Goal: Task Accomplishment & Management: Manage account settings

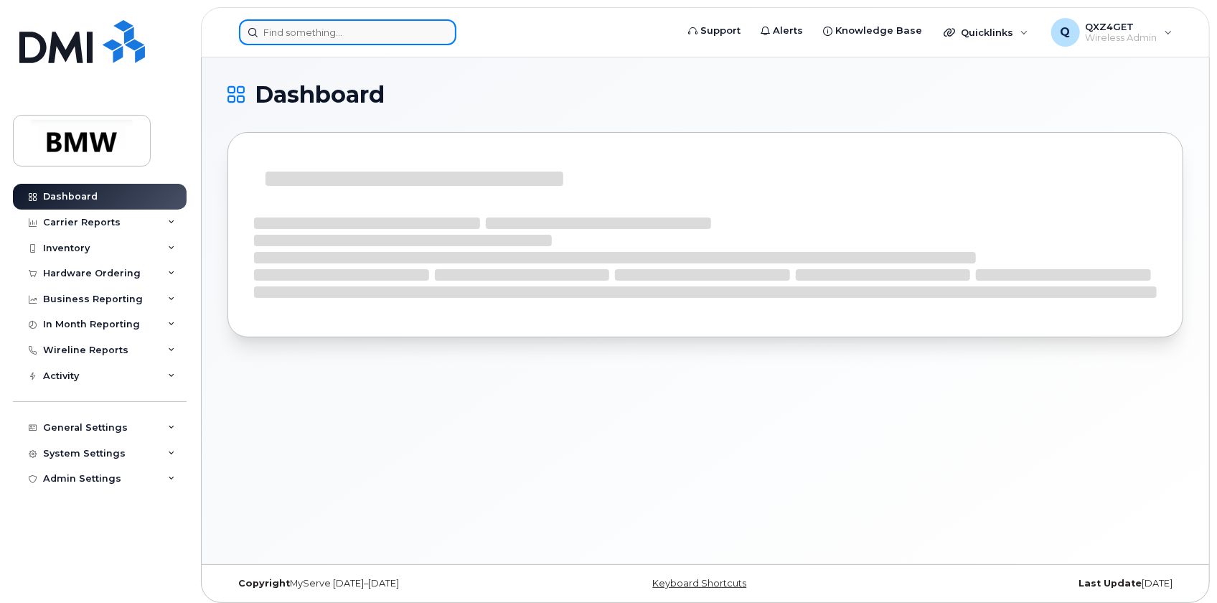
click at [281, 35] on input at bounding box center [347, 32] width 217 height 26
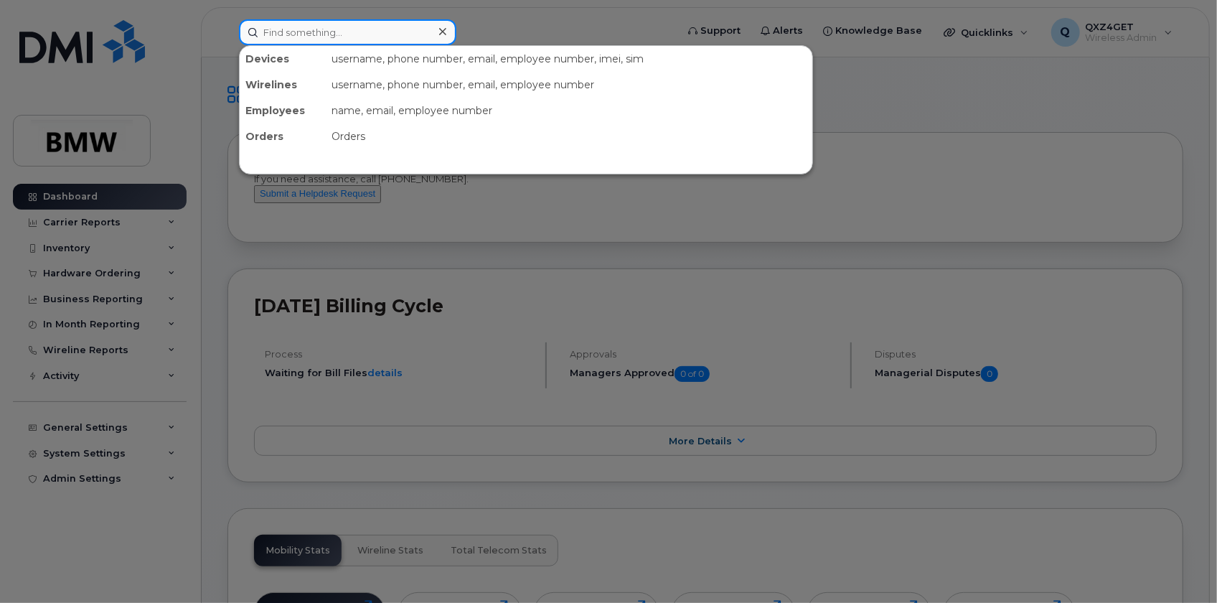
click at [362, 25] on input at bounding box center [347, 32] width 217 height 26
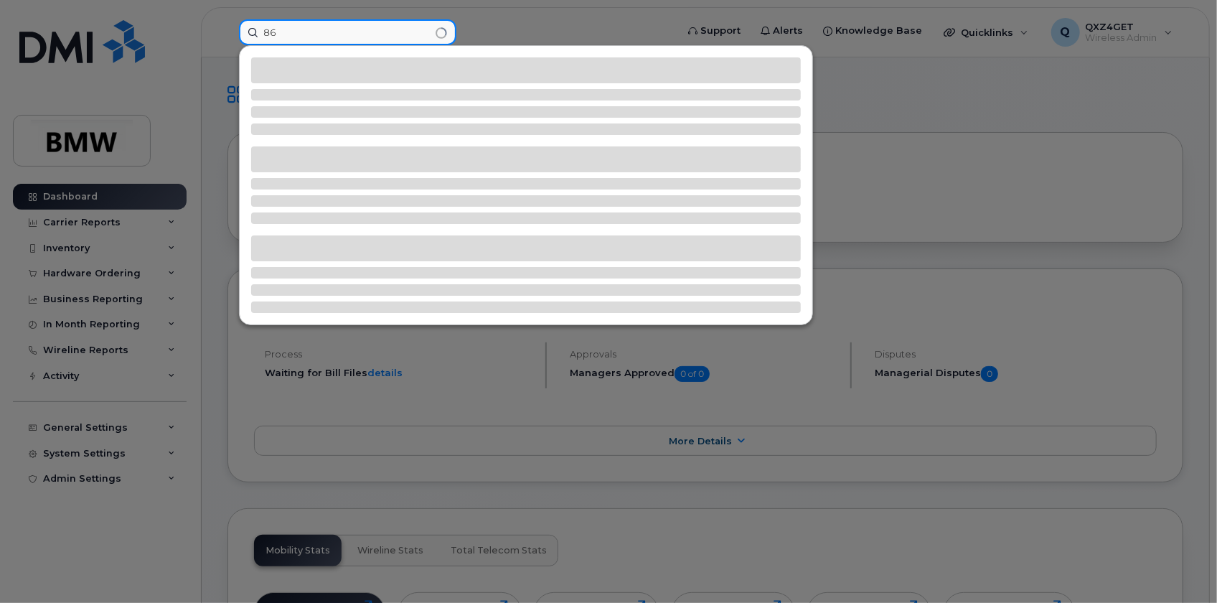
type input "8"
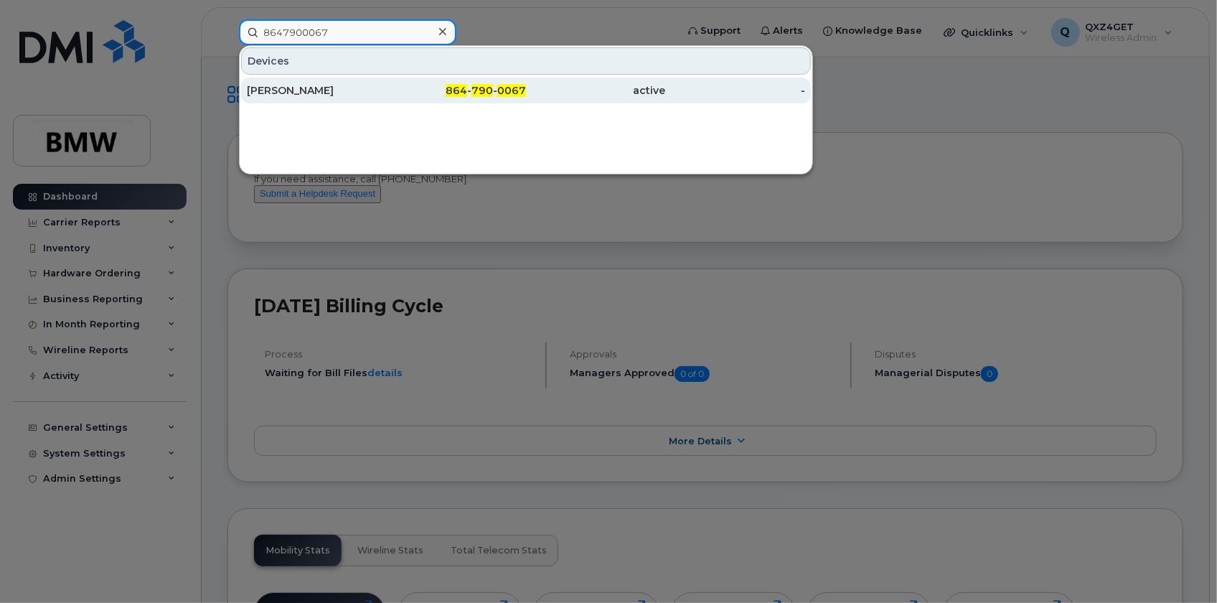
type input "8647900067"
click at [431, 91] on div "864 - 790 - 0067" at bounding box center [457, 90] width 140 height 14
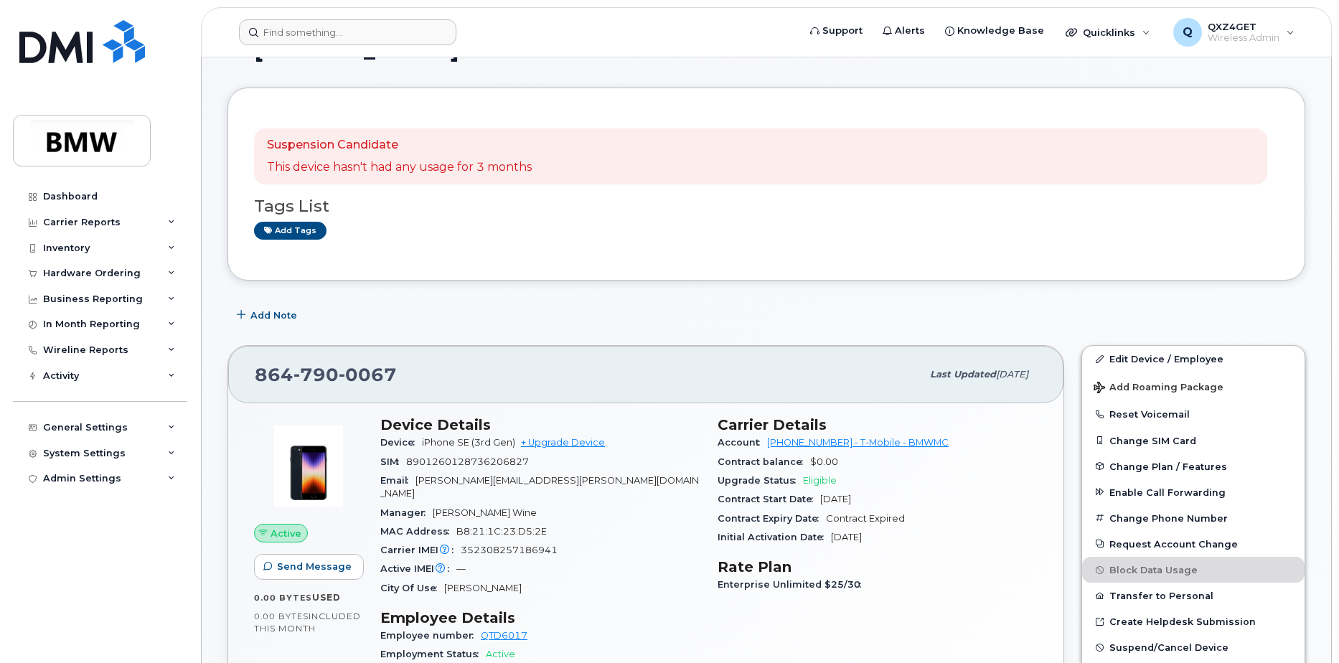
scroll to position [144, 0]
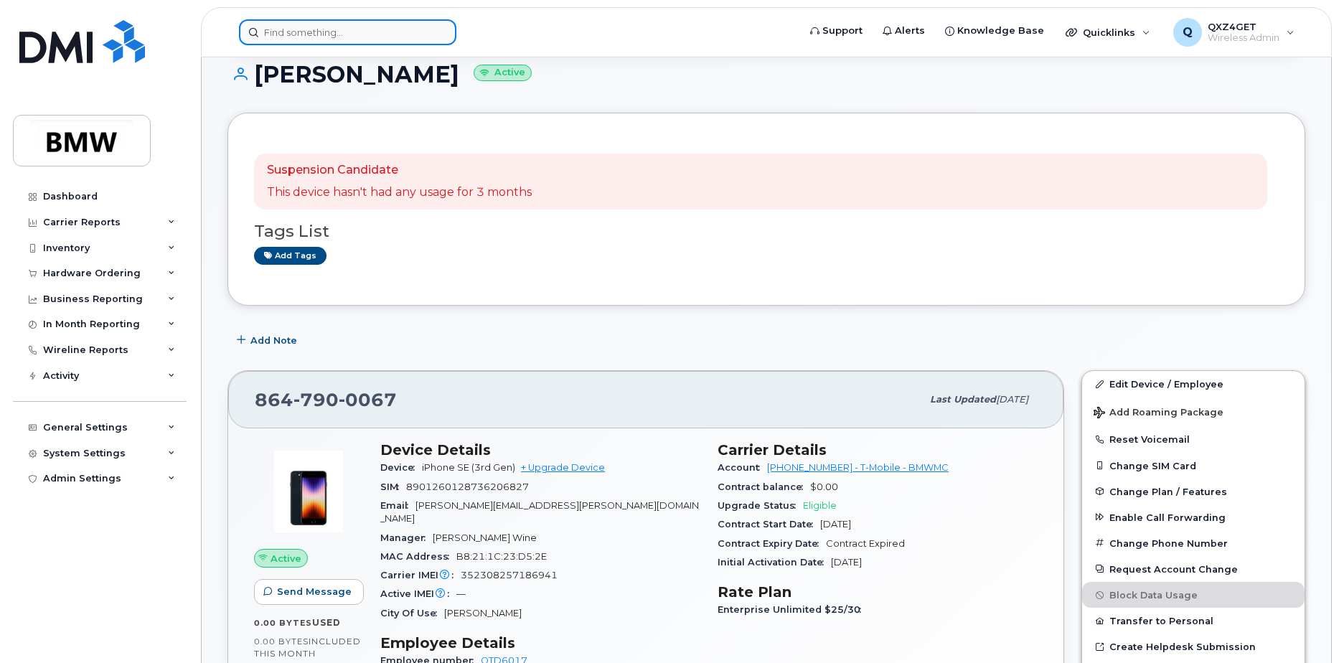
click at [303, 37] on input at bounding box center [347, 32] width 217 height 26
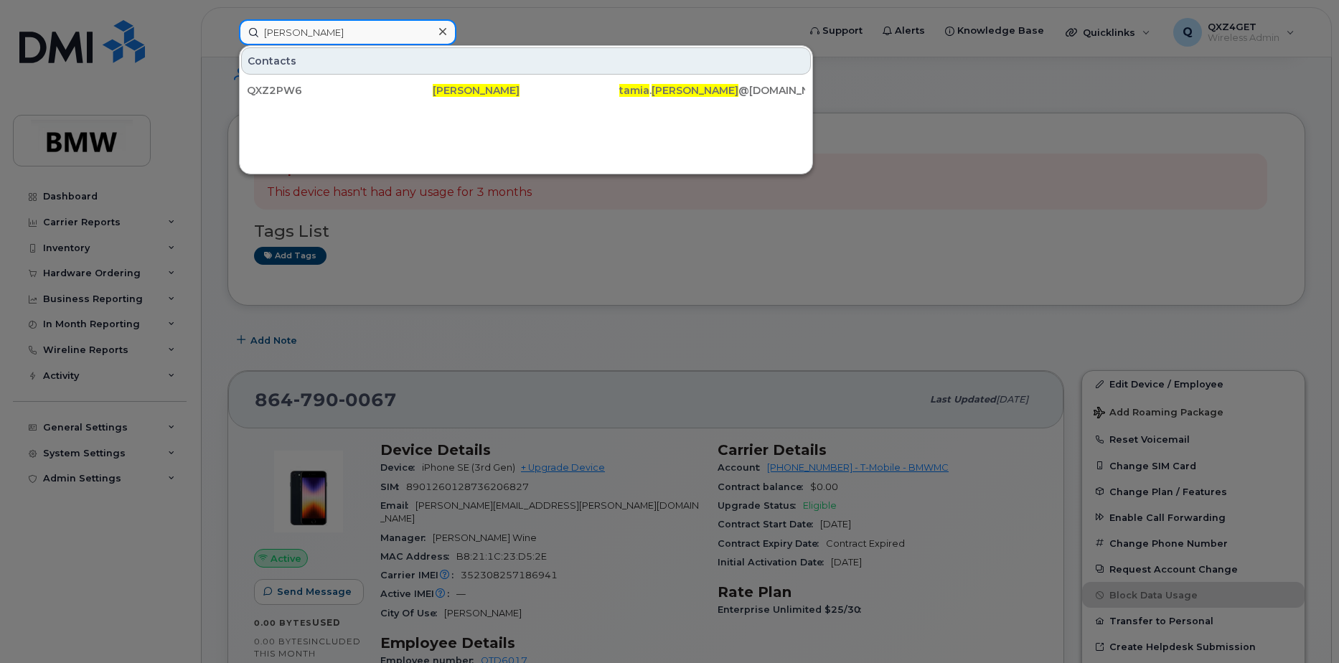
click at [340, 32] on input "Tamia Stinney" at bounding box center [347, 32] width 217 height 26
drag, startPoint x: 342, startPoint y: 32, endPoint x: 185, endPoint y: 4, distance: 159.0
click at [228, 19] on div "Tamia Stinney Contacts QXZ2PW6 Tamia Stinney tamia . stinney @bmwmcext.com" at bounding box center [514, 32] width 573 height 26
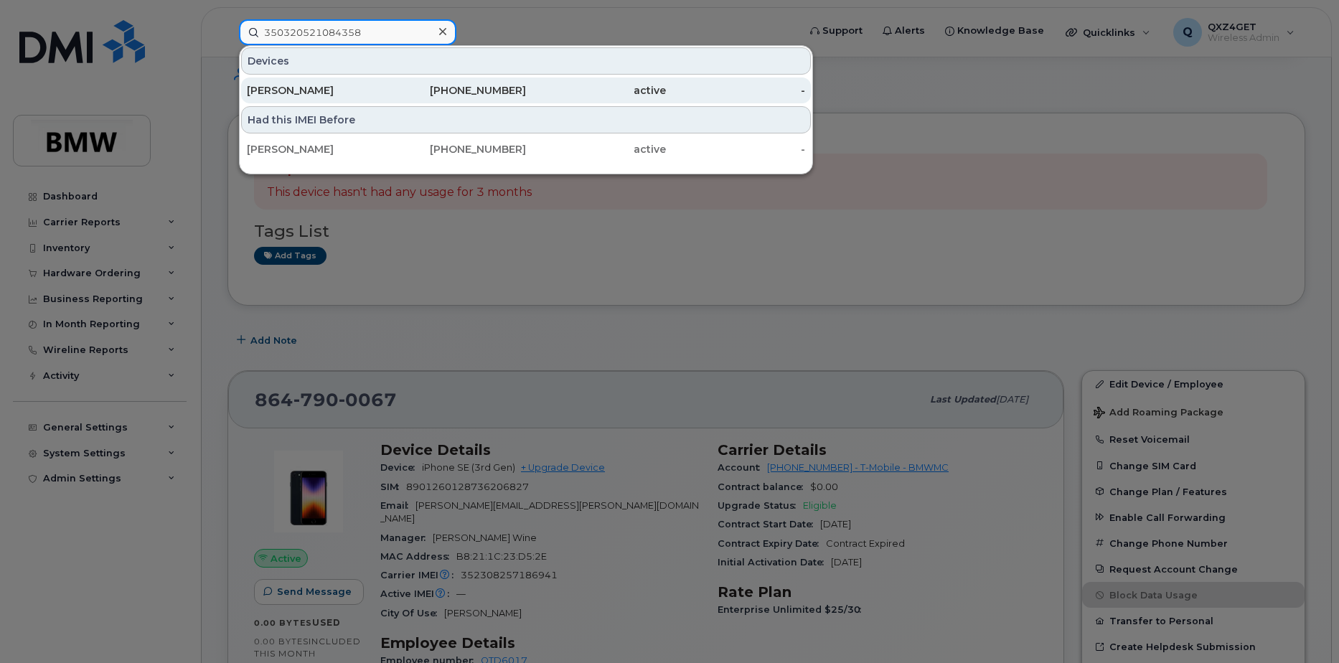
type input "350320521084358"
click at [495, 87] on div "864-243-7470" at bounding box center [457, 90] width 140 height 14
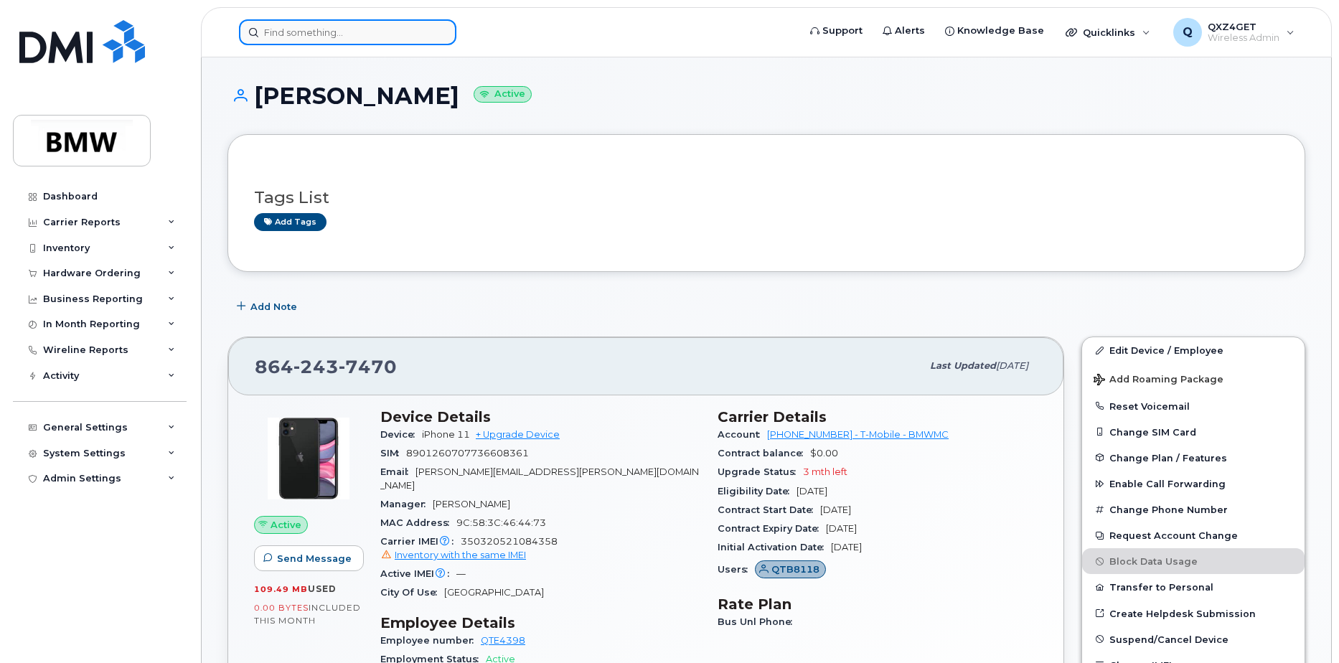
click at [340, 38] on input at bounding box center [347, 32] width 217 height 26
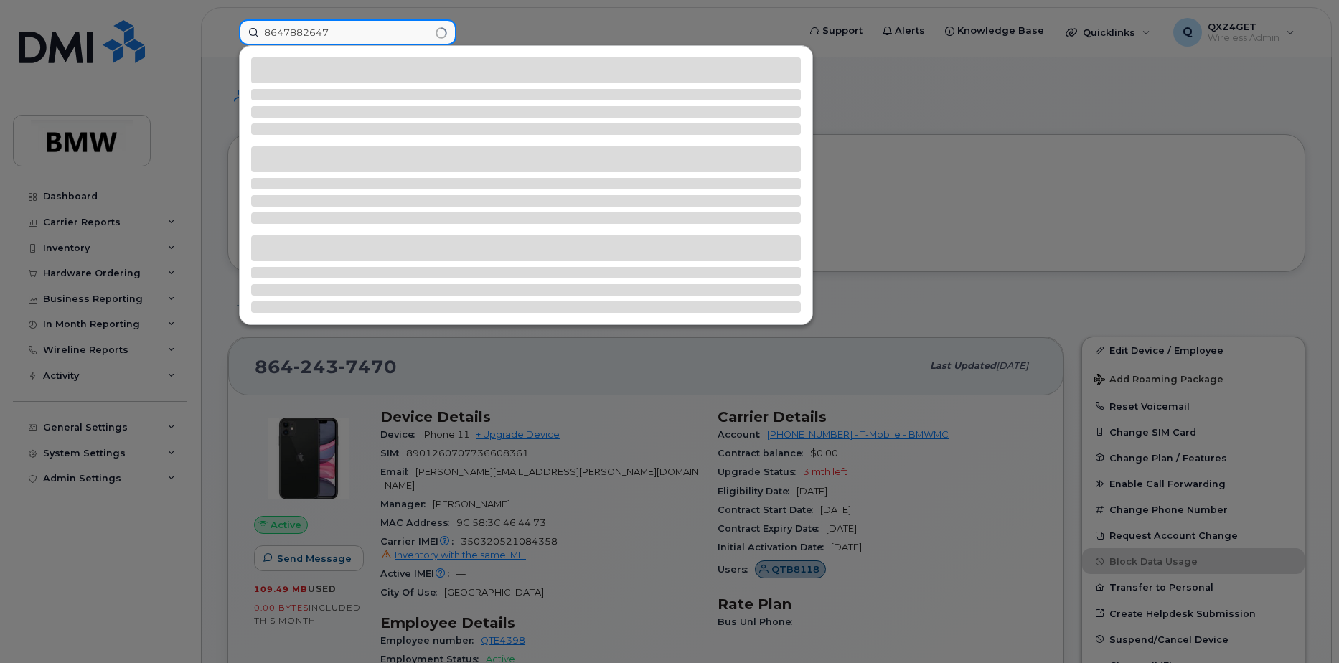
type input "8647882647"
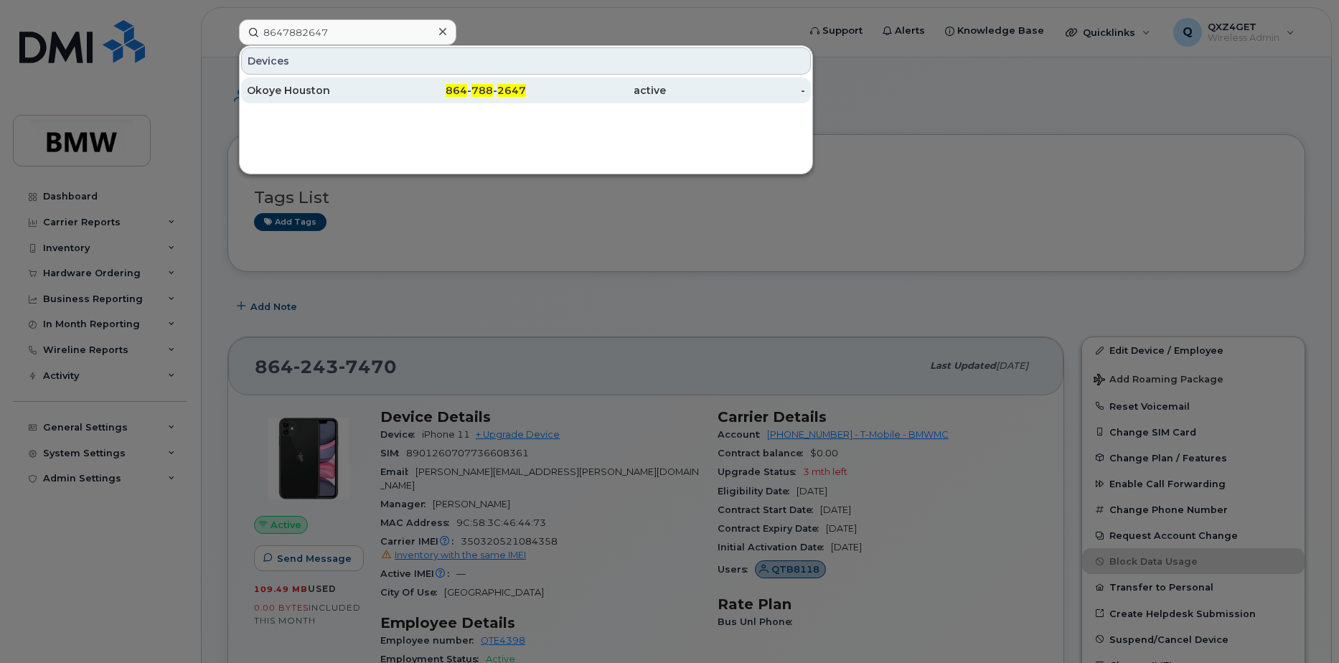
drag, startPoint x: 289, startPoint y: 93, endPoint x: 322, endPoint y: 93, distance: 33.7
click at [289, 93] on div "Okoye Houston" at bounding box center [317, 90] width 140 height 14
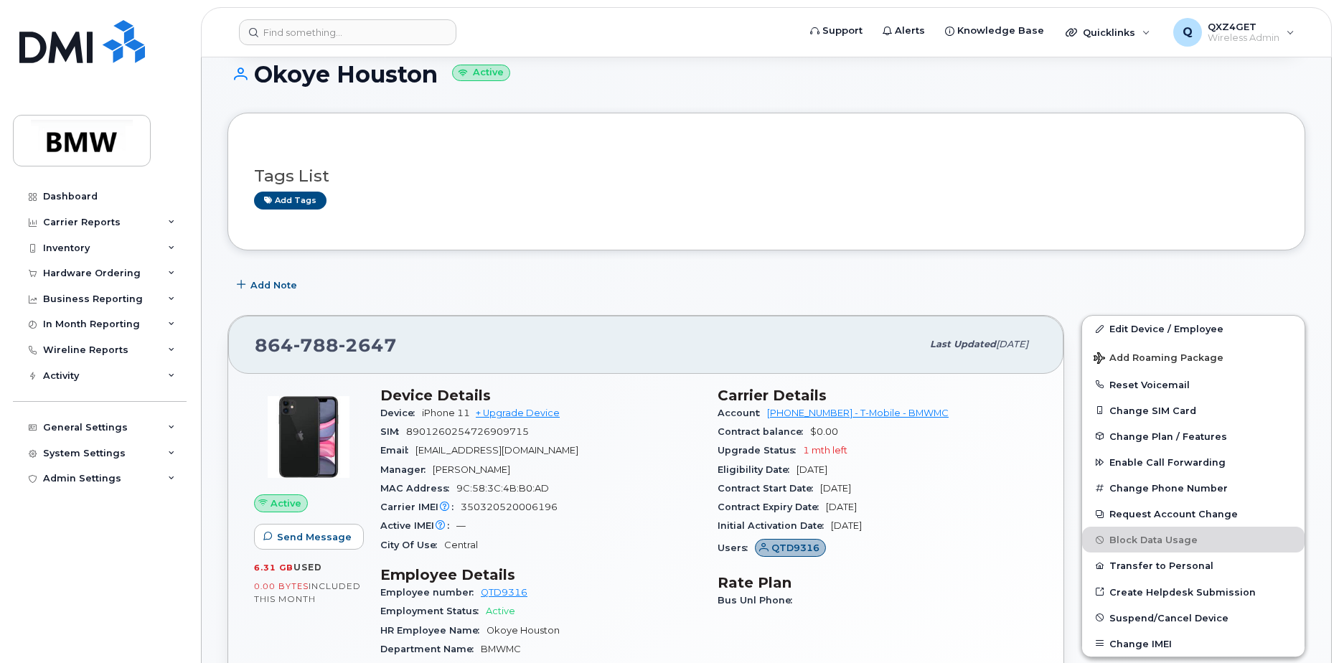
scroll to position [215, 0]
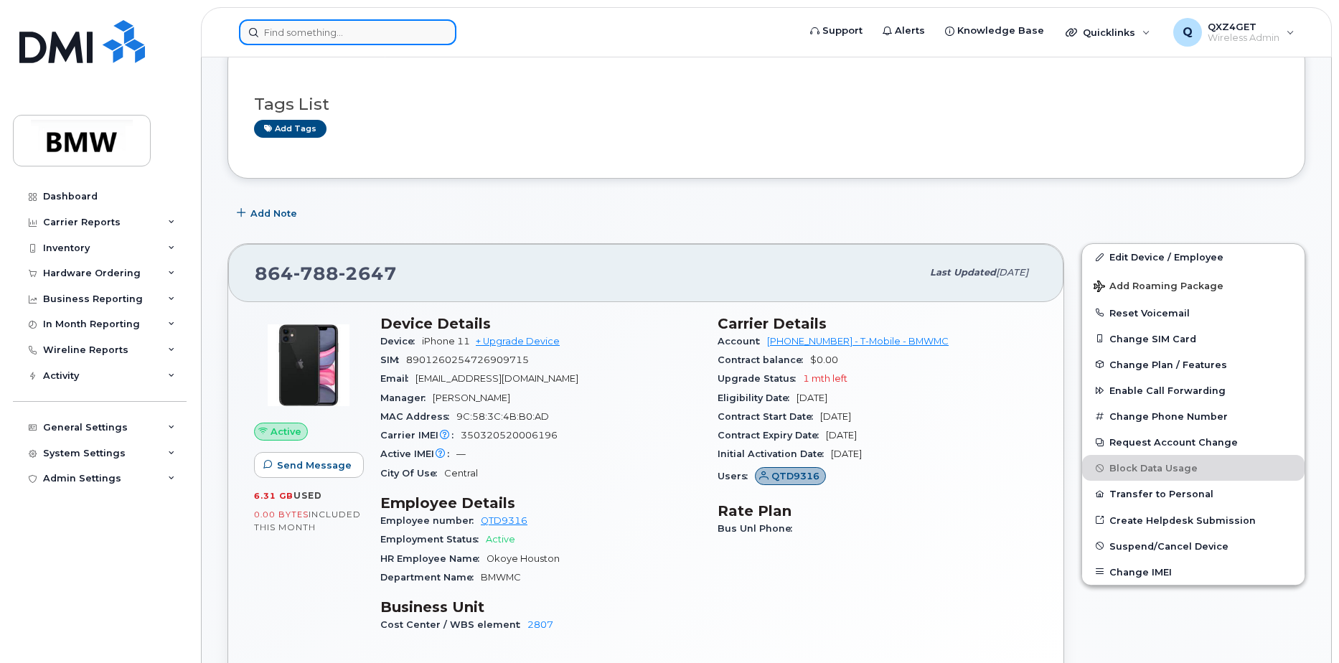
click at [342, 27] on input at bounding box center [347, 32] width 217 height 26
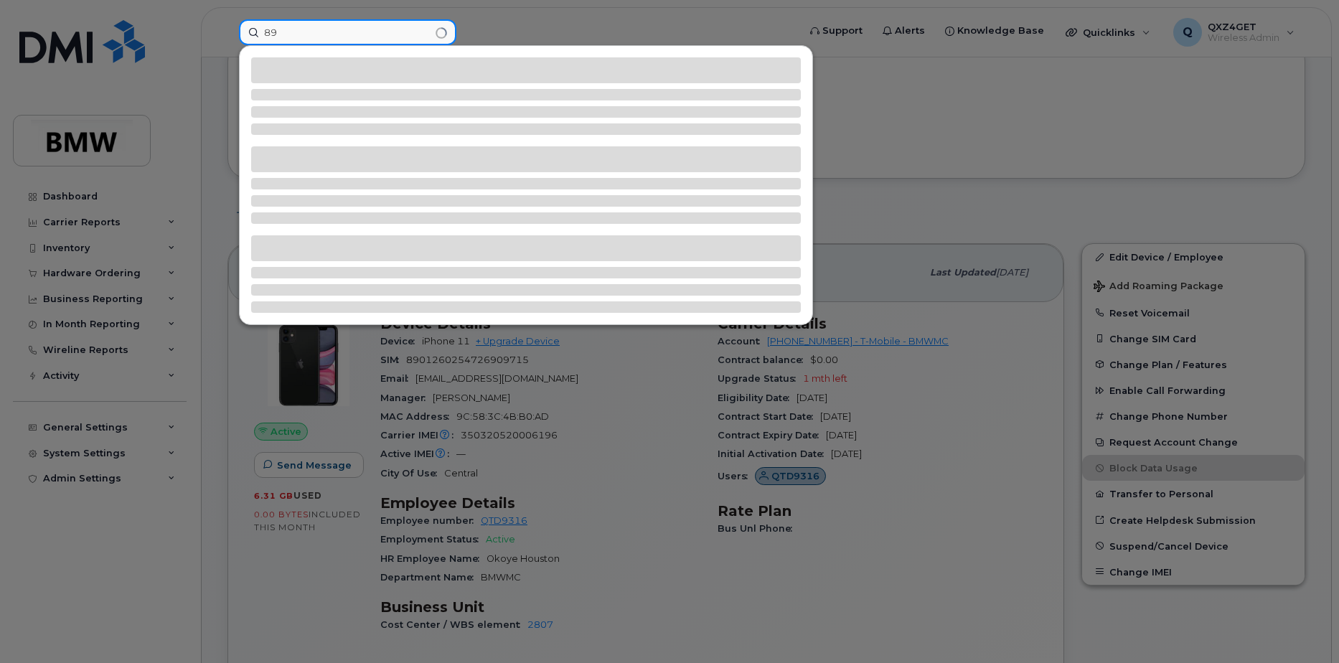
type input "8"
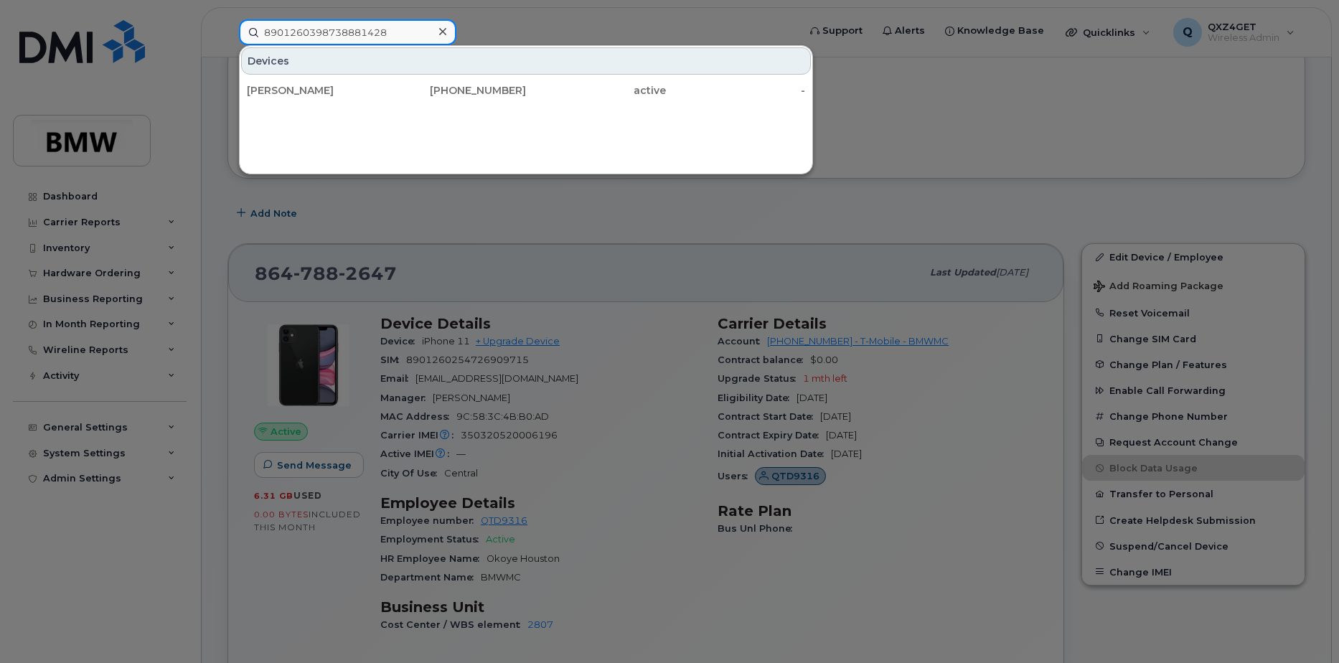
type input "8901260398738881428"
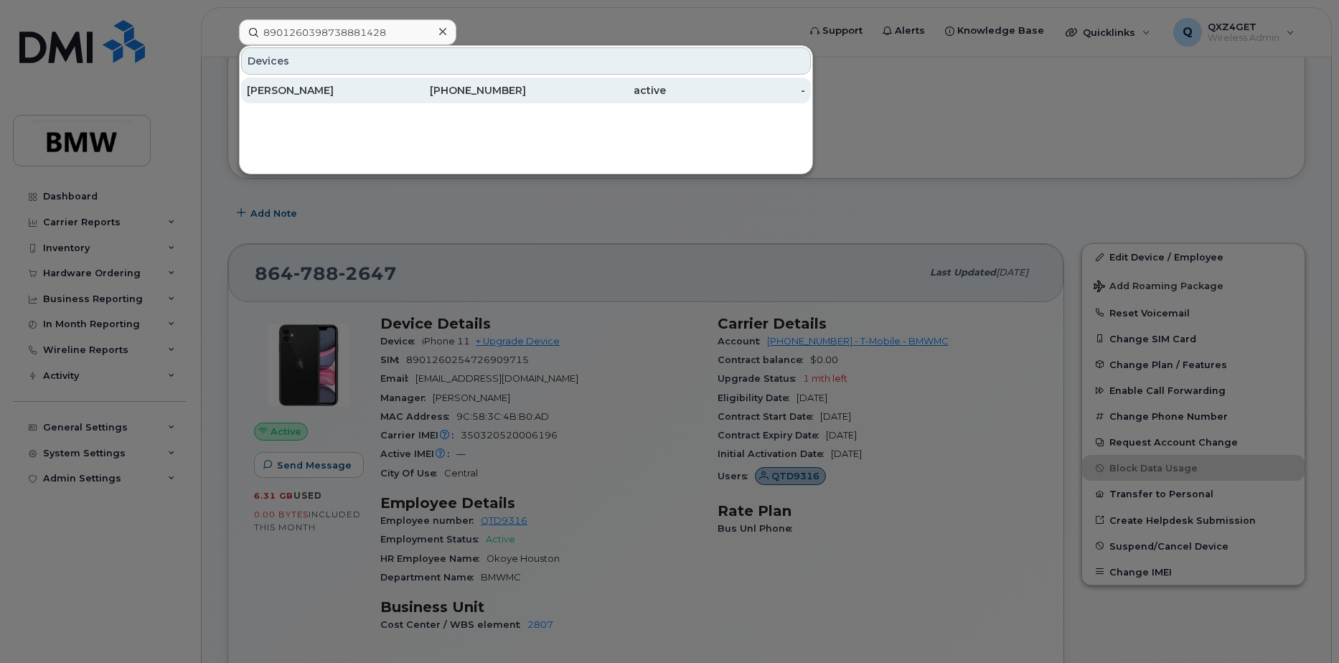
click at [323, 89] on div "Rodney Alexander" at bounding box center [317, 90] width 140 height 14
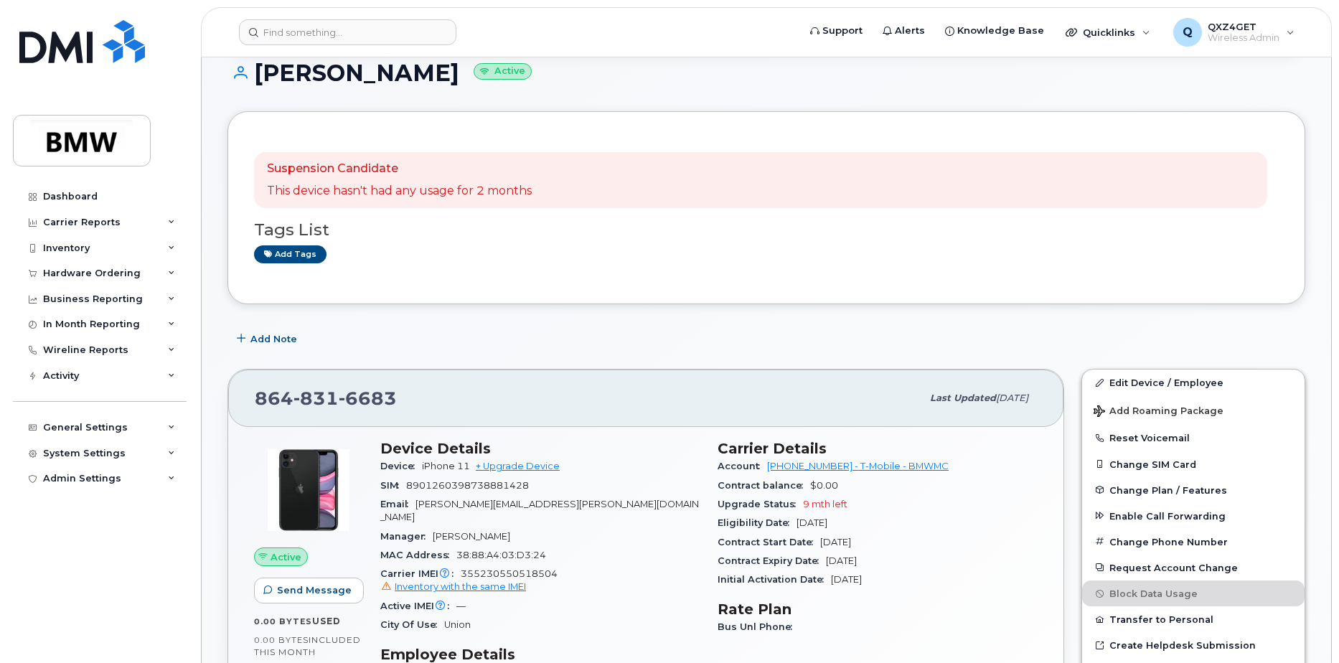
scroll to position [144, 0]
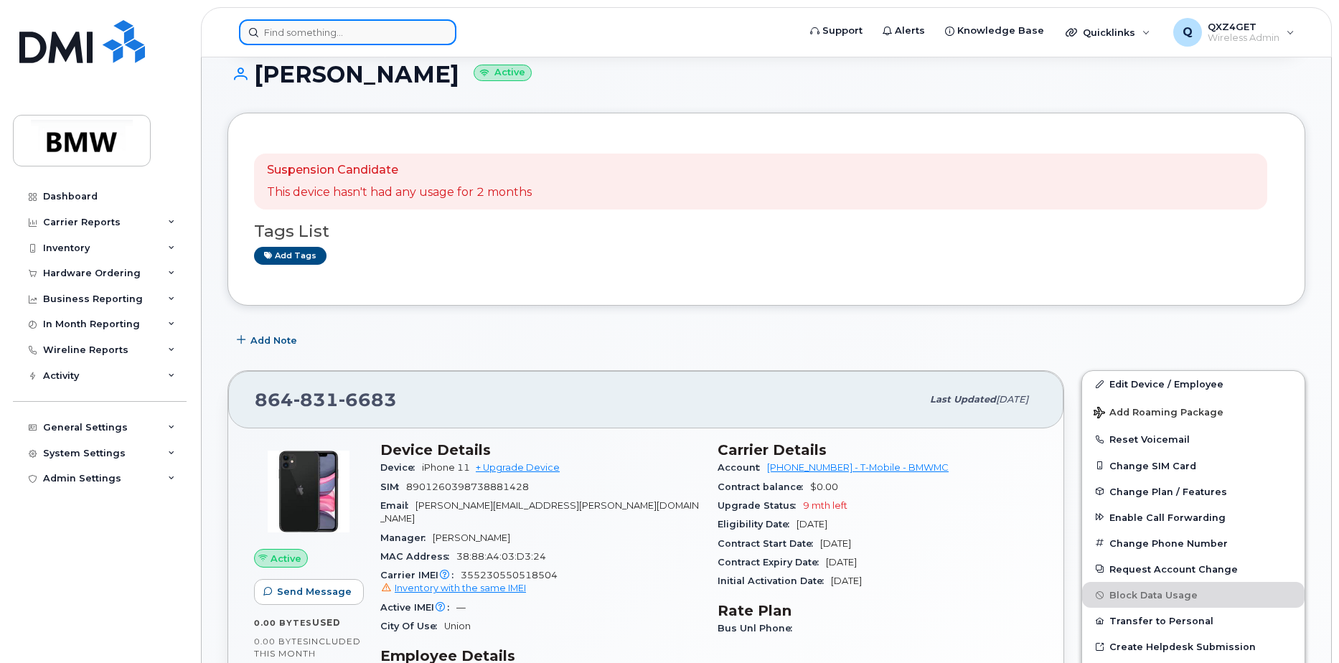
click at [313, 29] on input at bounding box center [347, 32] width 217 height 26
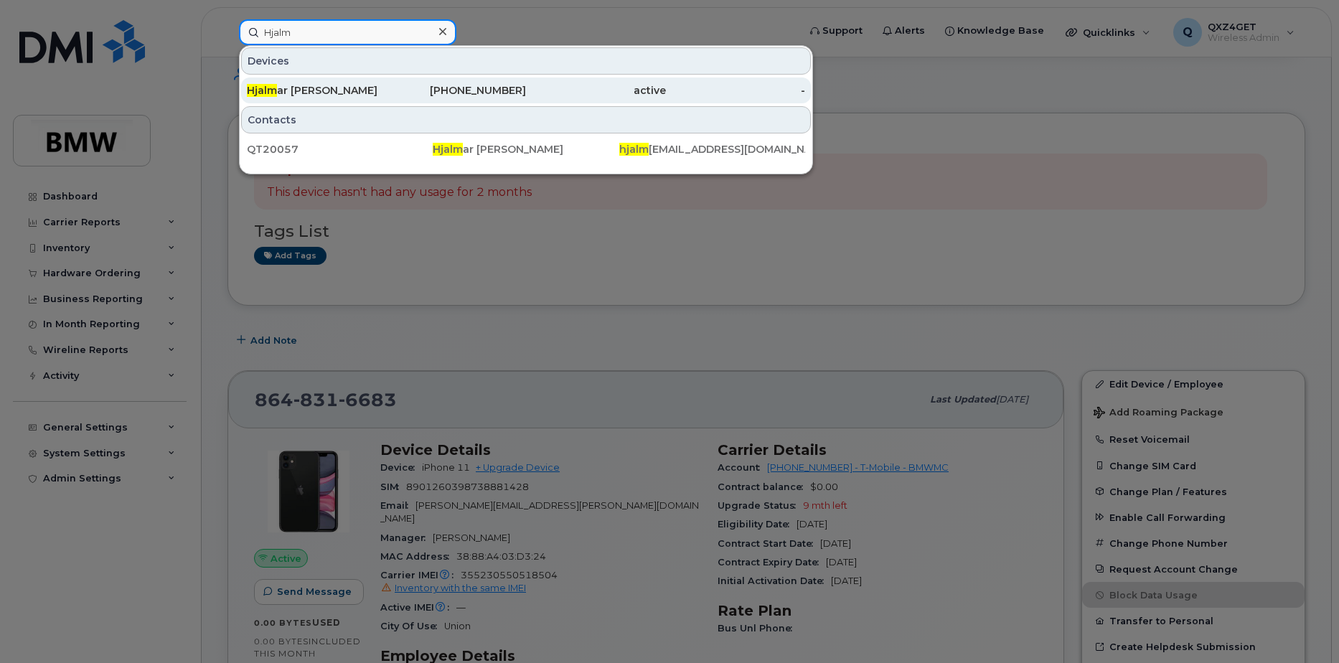
type input "Hjalm"
click at [316, 88] on div "Hjalm ar Hengstmann" at bounding box center [317, 90] width 140 height 14
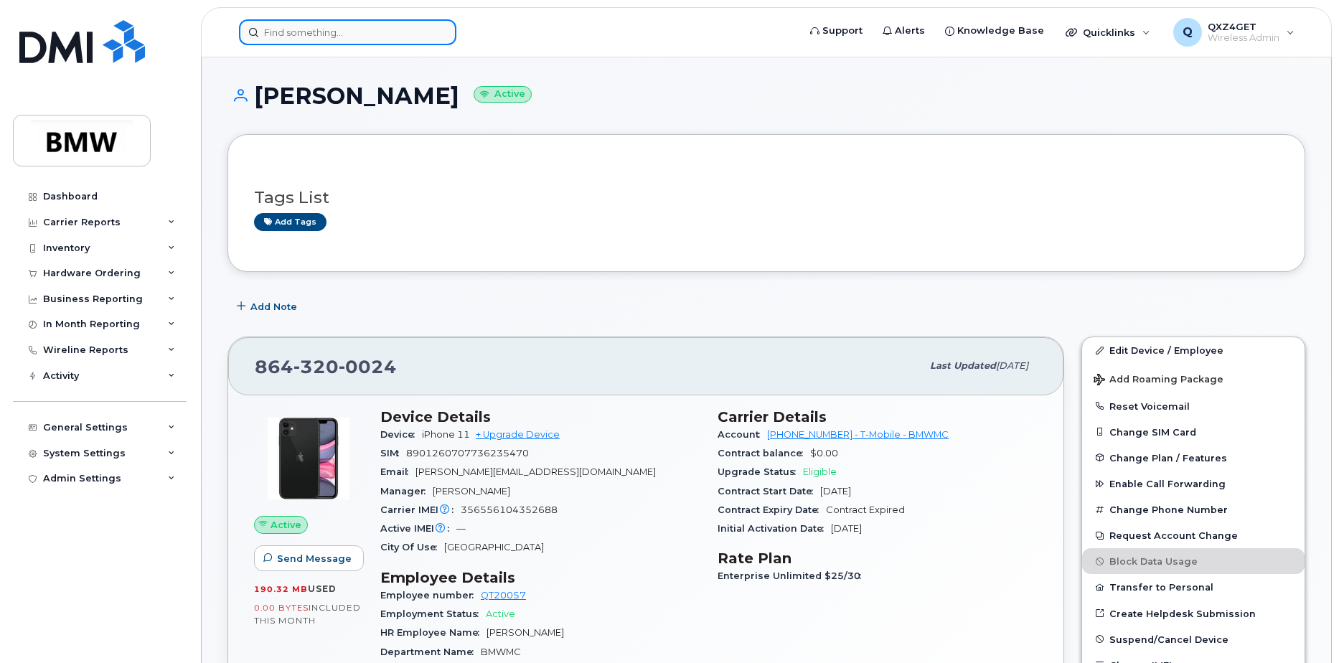
click at [334, 28] on input at bounding box center [347, 32] width 217 height 26
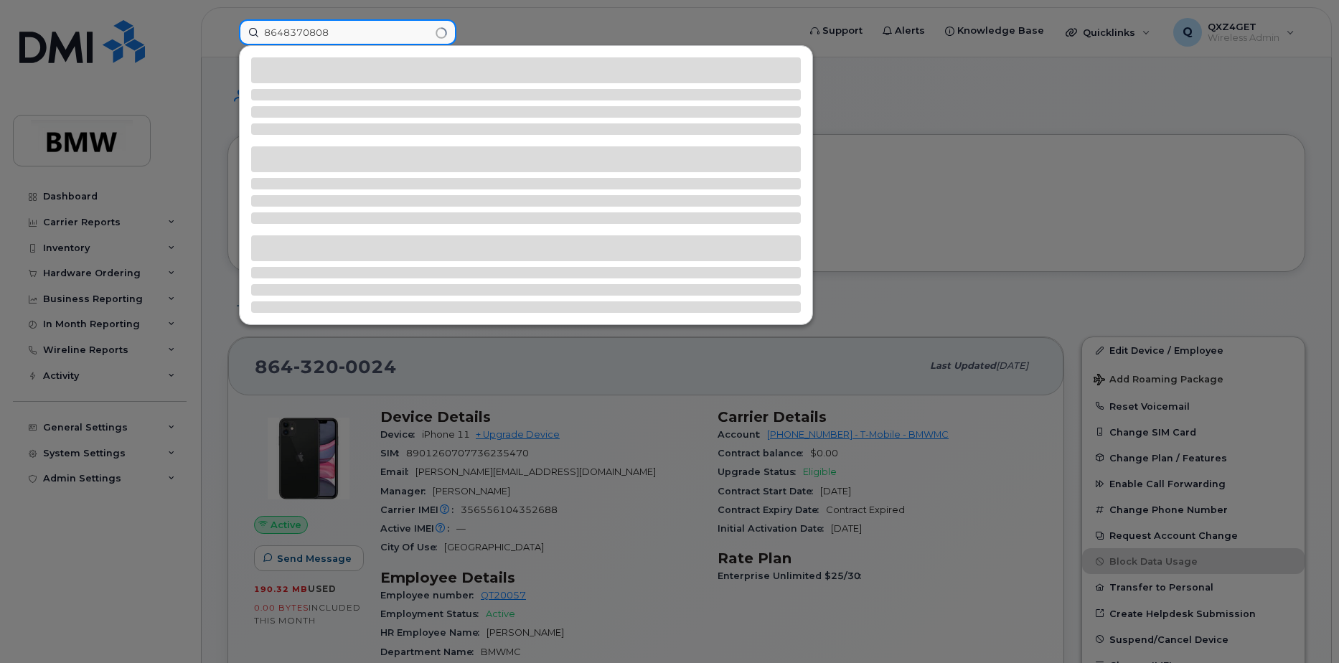
type input "8648370808"
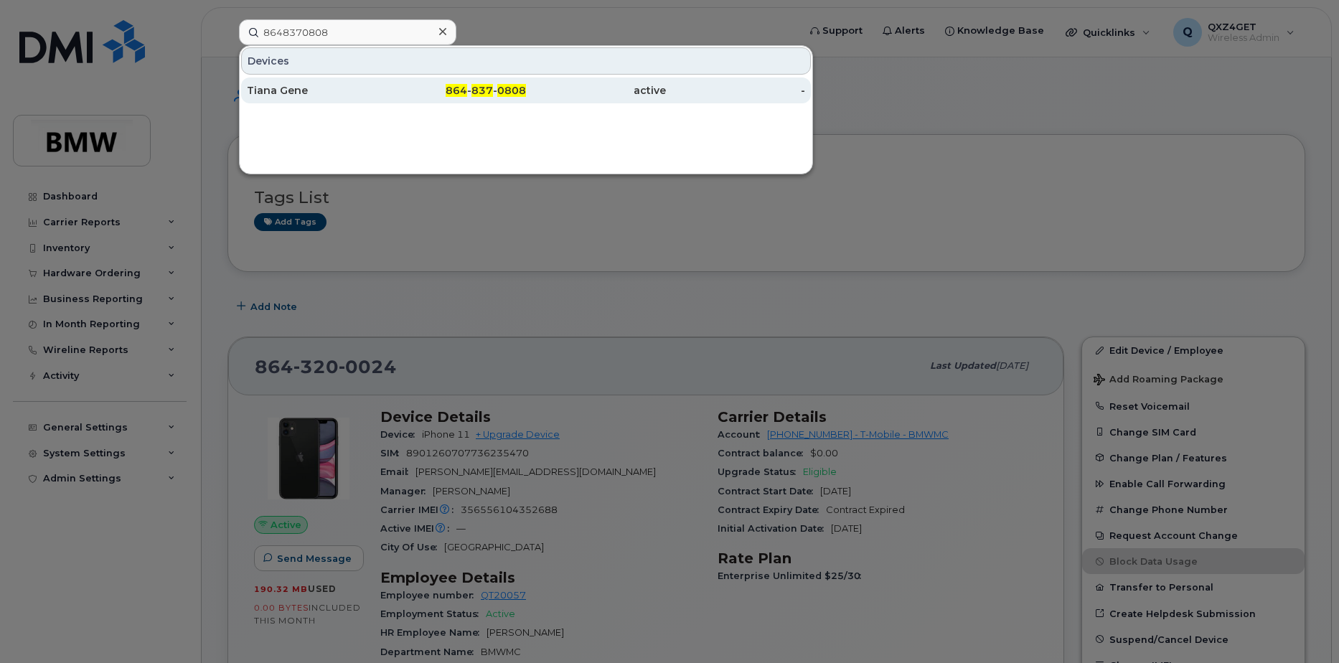
drag, startPoint x: 294, startPoint y: 99, endPoint x: 295, endPoint y: 90, distance: 9.4
click at [294, 98] on div "Tiana Gene" at bounding box center [317, 91] width 140 height 26
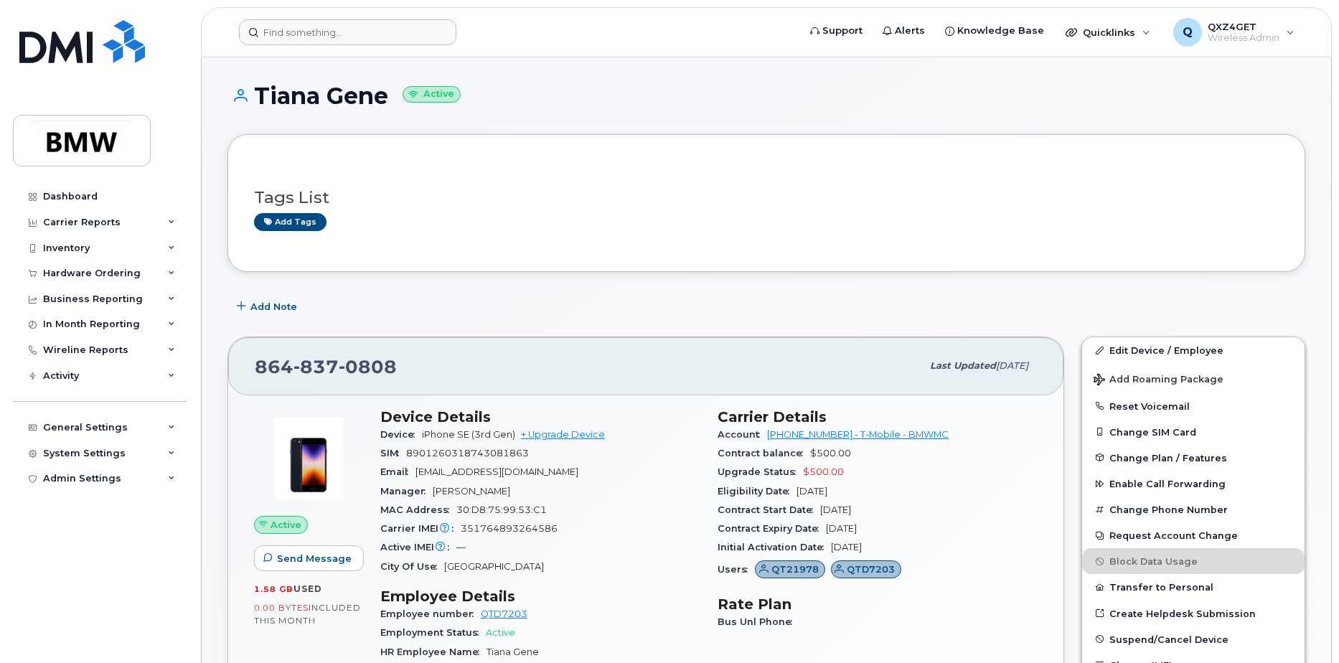
click at [327, 34] on input at bounding box center [347, 32] width 217 height 26
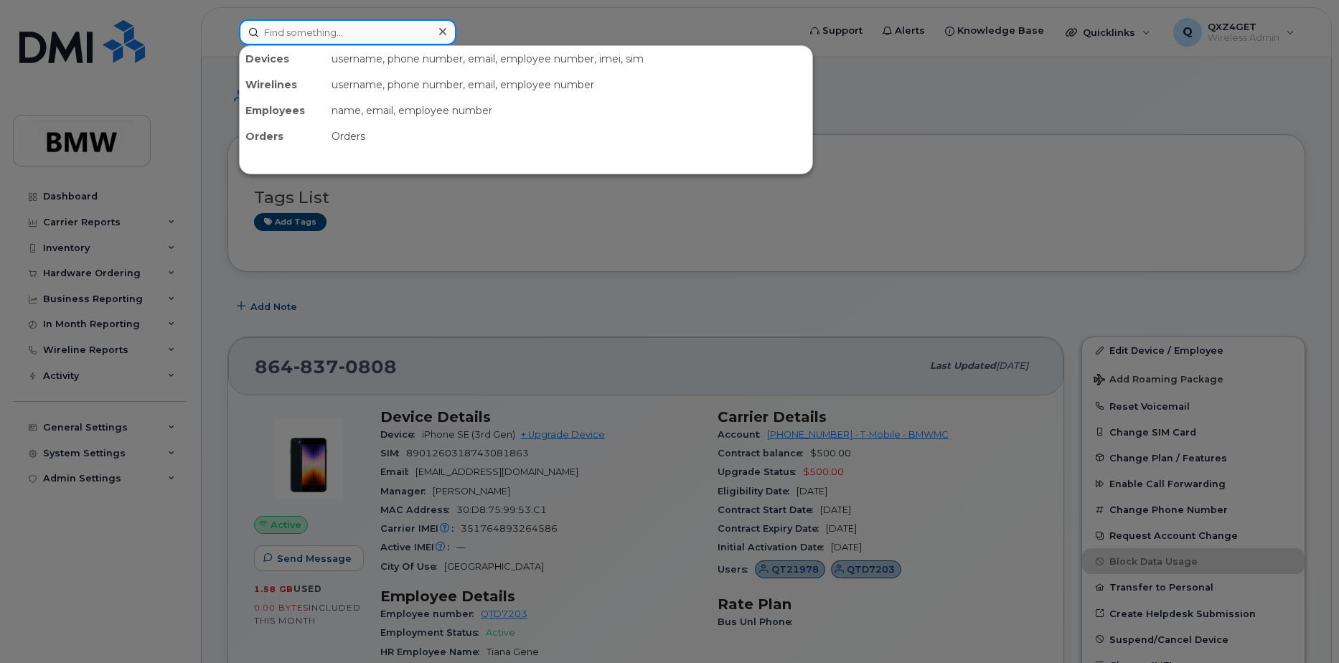
click at [327, 34] on input at bounding box center [347, 32] width 217 height 26
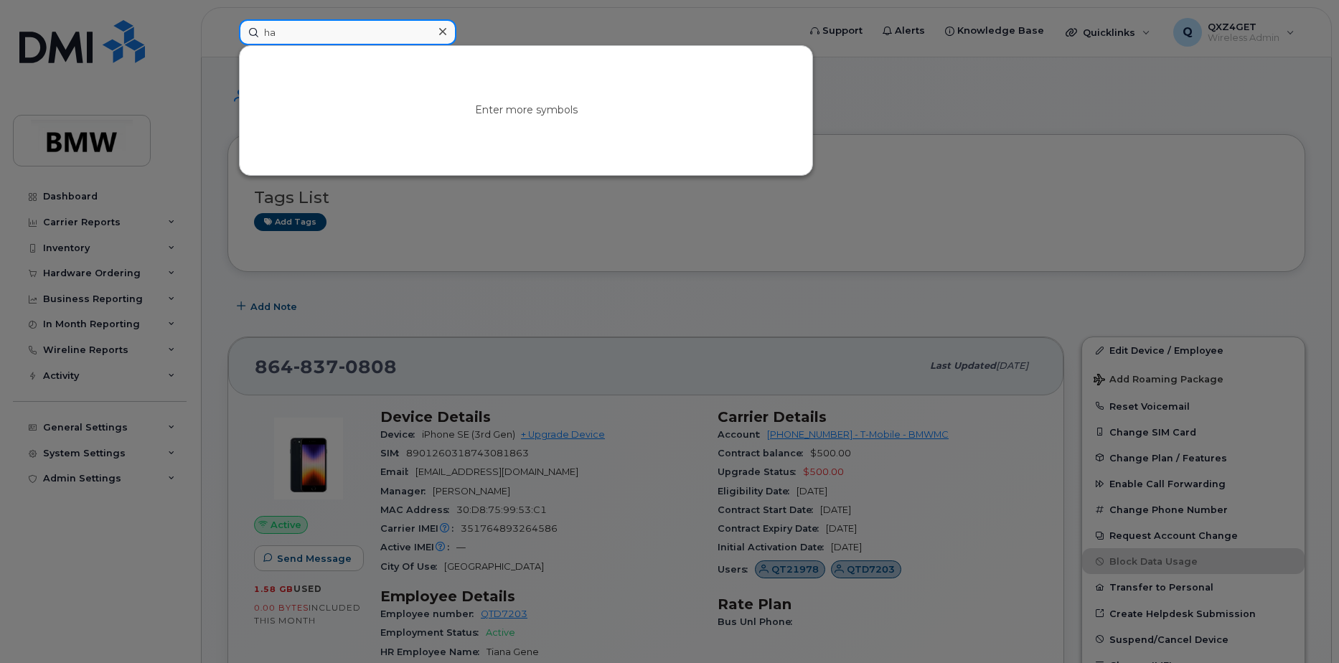
click at [346, 34] on input "ha" at bounding box center [347, 32] width 217 height 26
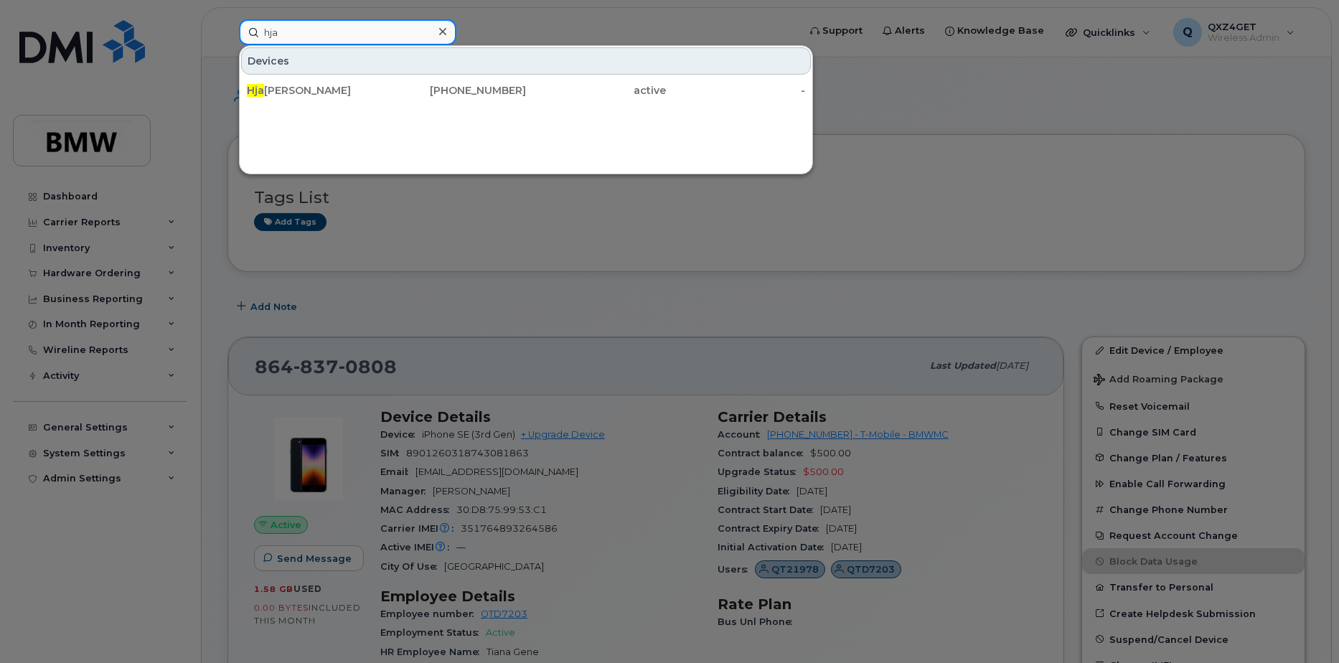
type input "hja"
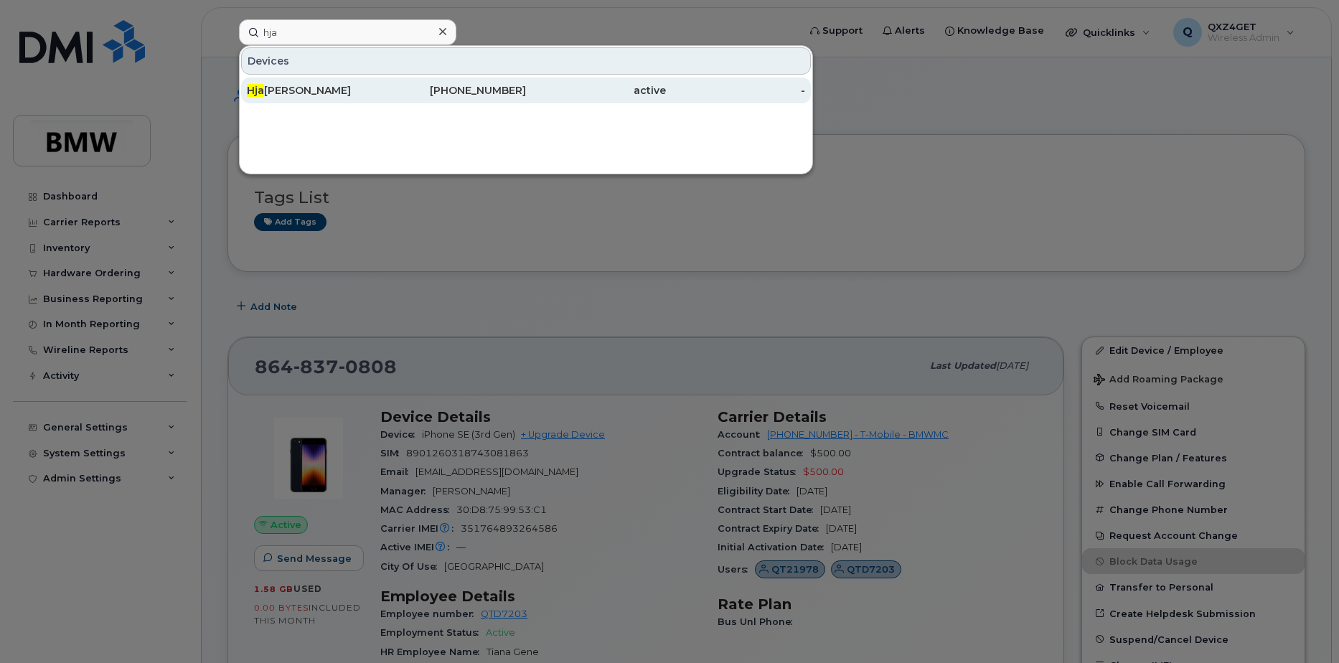
click at [355, 86] on div "Hja lmar Hengstmann" at bounding box center [317, 90] width 140 height 14
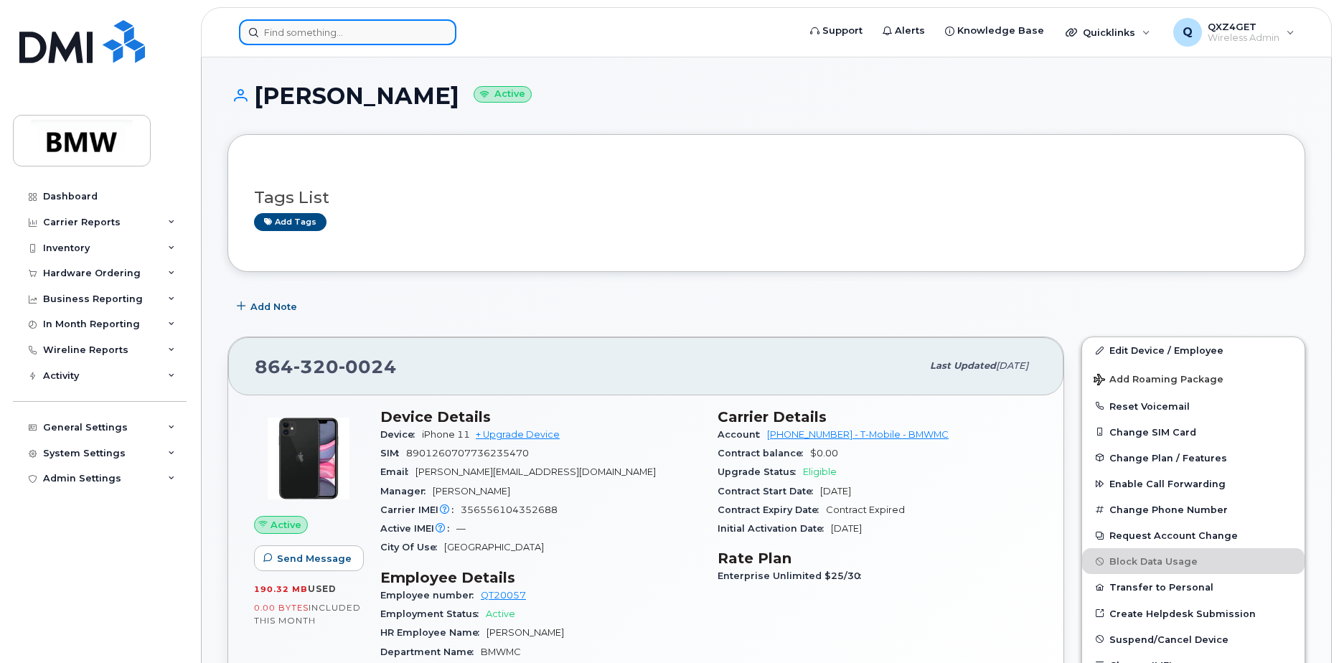
click at [370, 34] on input at bounding box center [347, 32] width 217 height 26
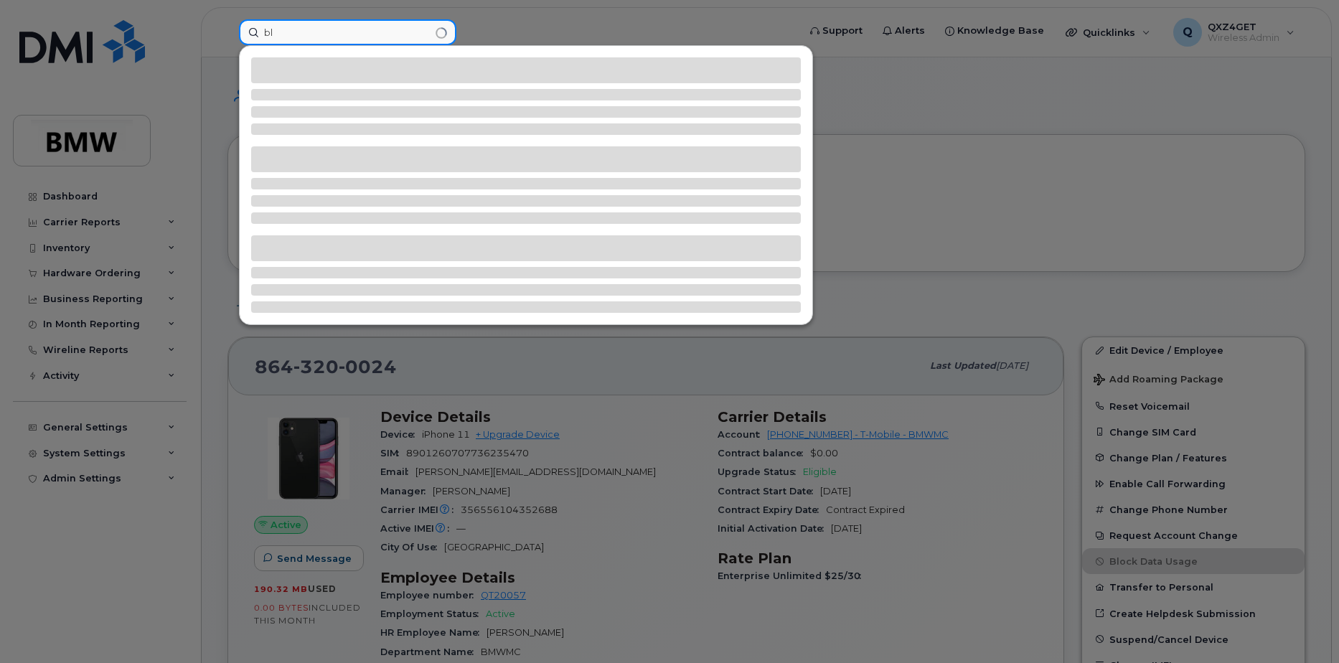
type input "b"
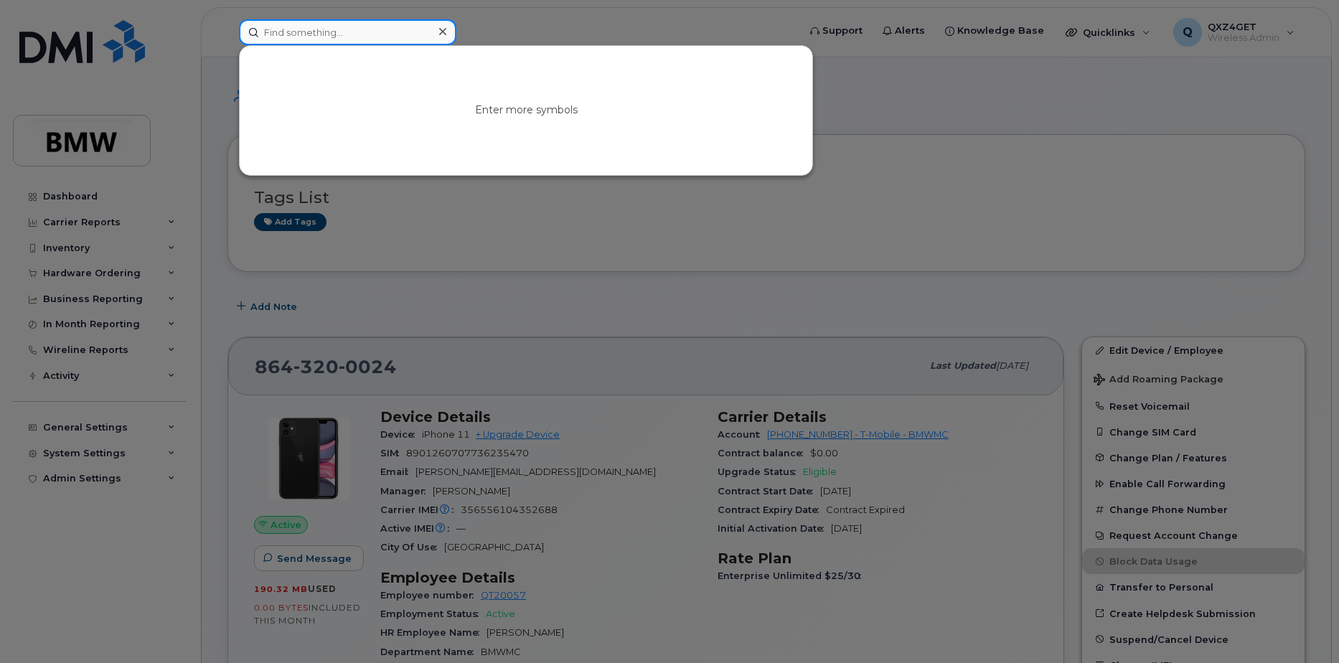
click at [305, 28] on input at bounding box center [347, 32] width 217 height 26
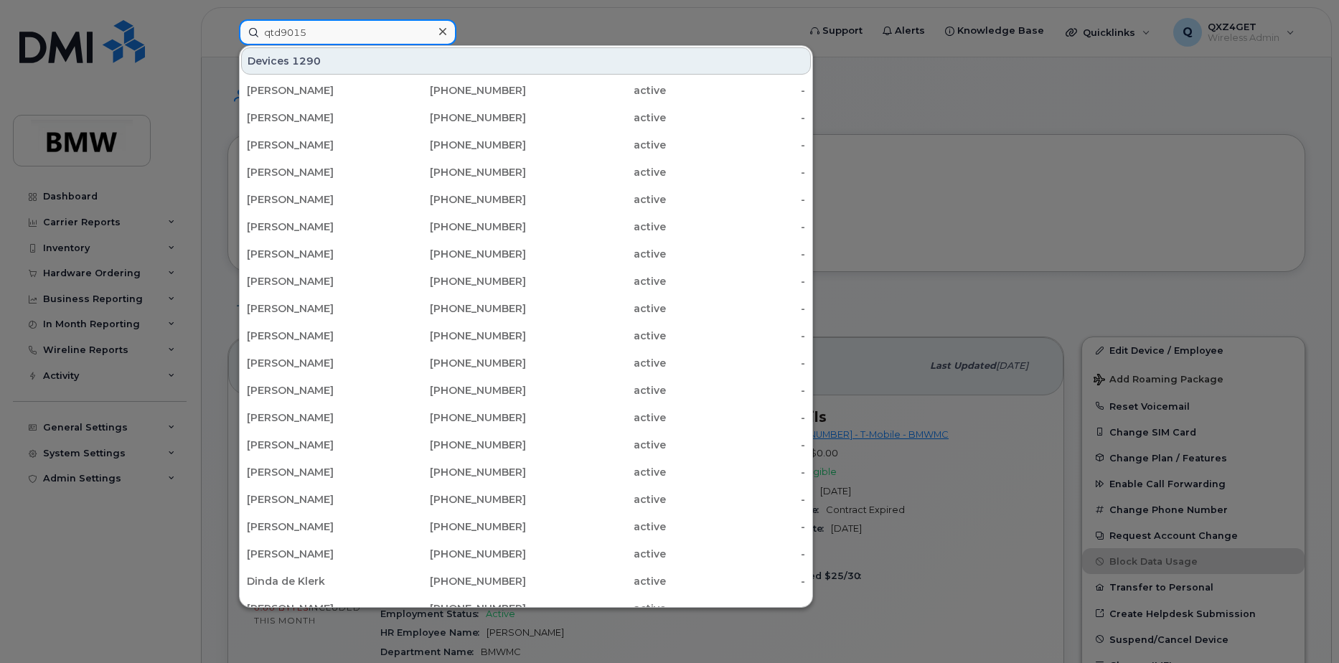
type input "qtd9015"
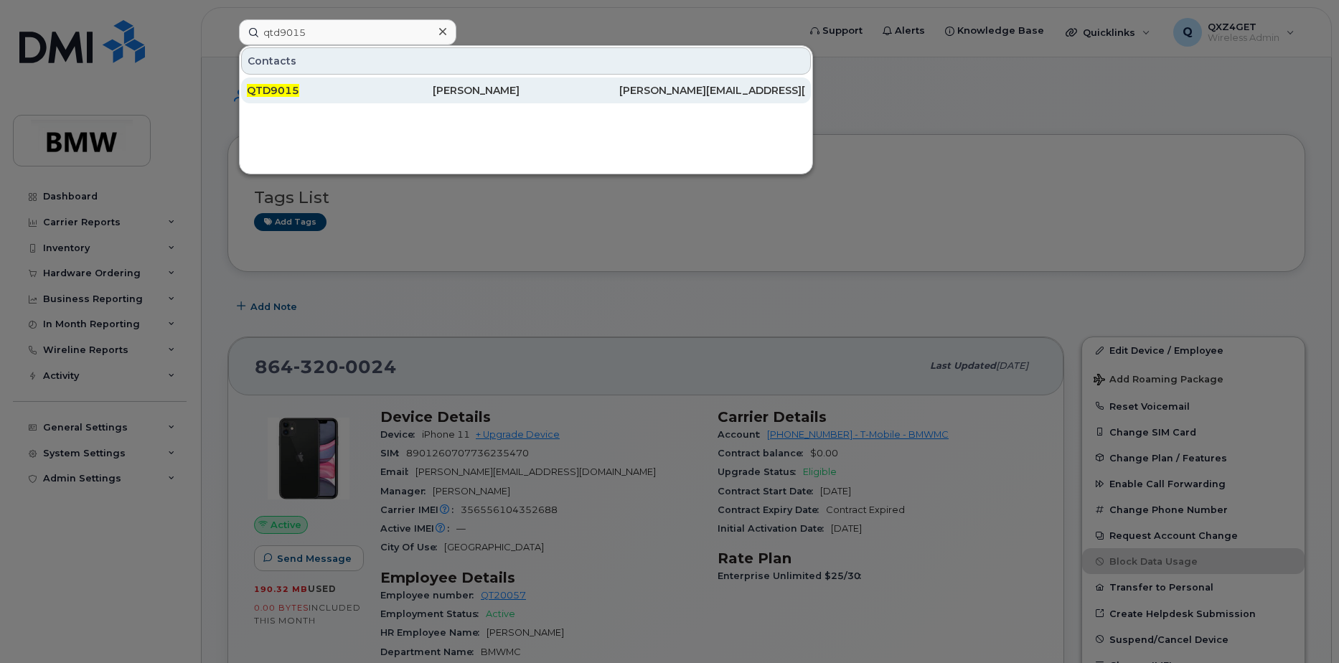
click at [320, 90] on div "QTD9015" at bounding box center [340, 90] width 186 height 14
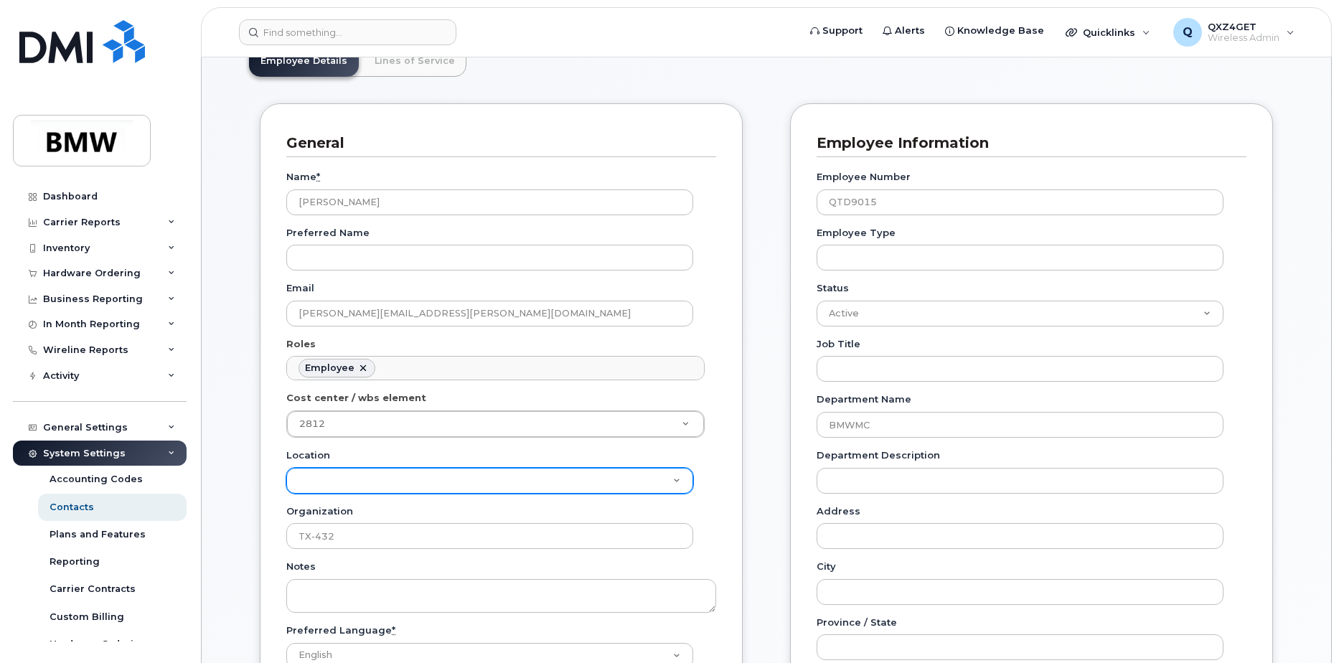
scroll to position [72, 0]
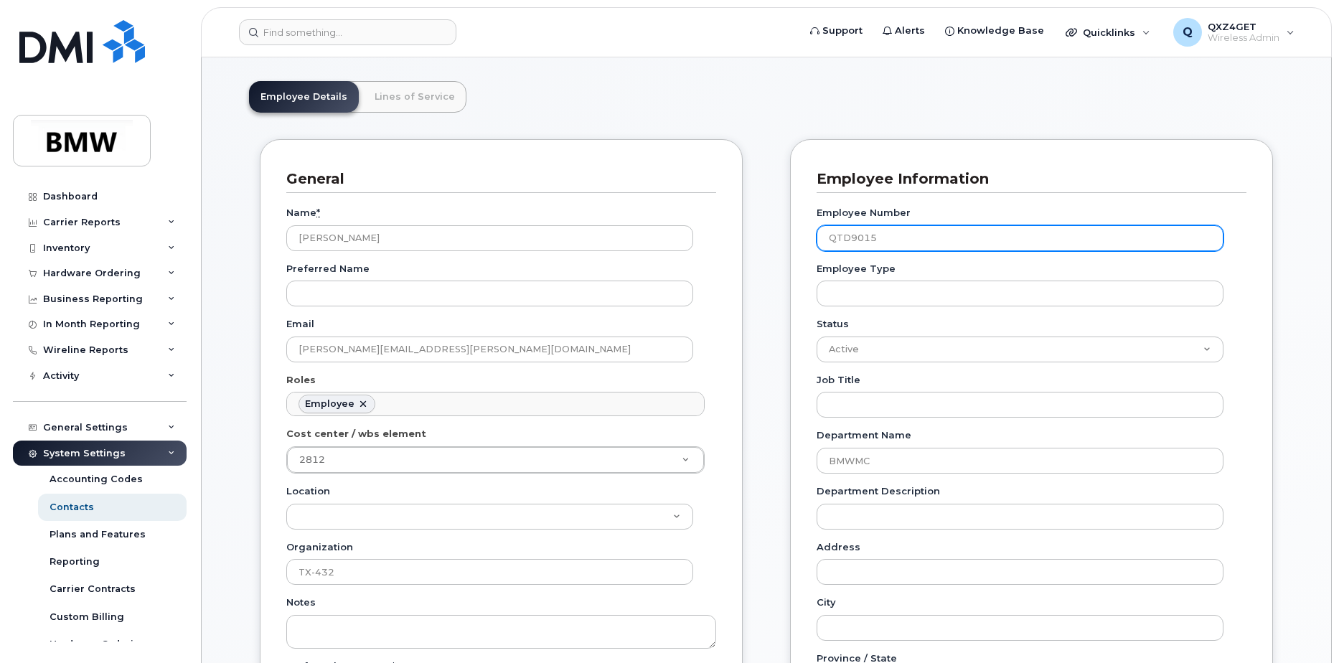
drag, startPoint x: 889, startPoint y: 236, endPoint x: 825, endPoint y: 239, distance: 63.9
click at [825, 239] on input "QTD9015" at bounding box center [1020, 238] width 407 height 26
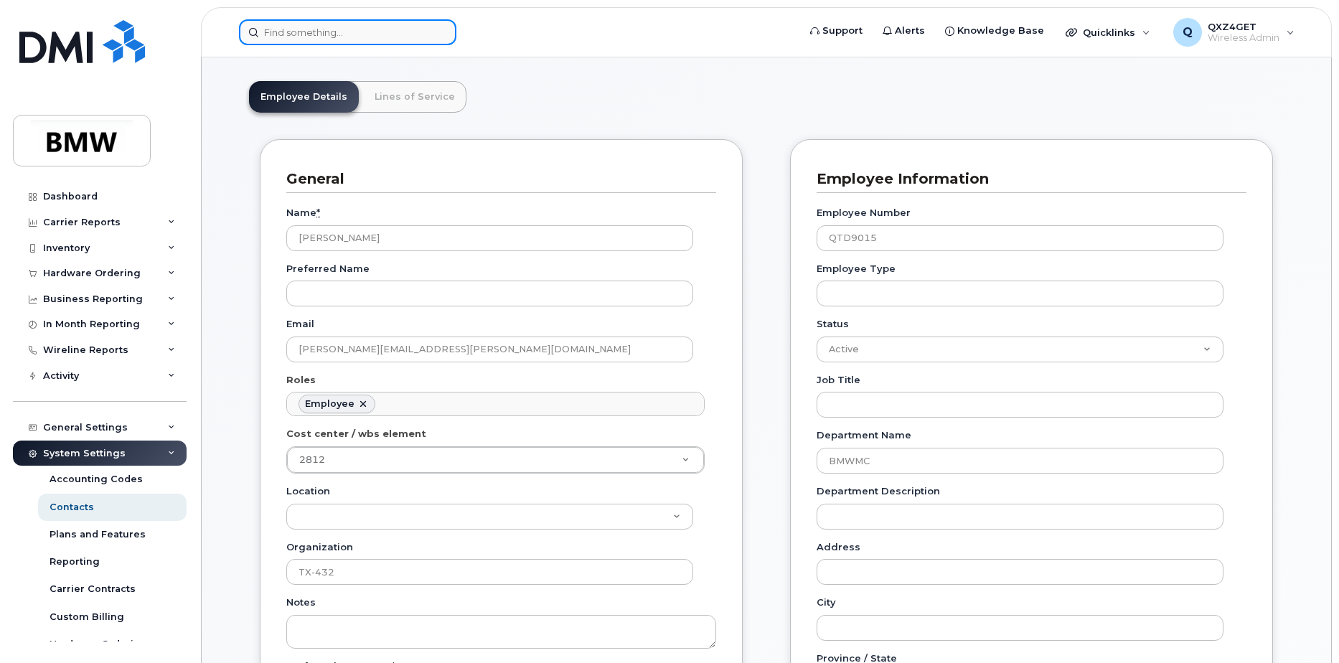
click at [276, 32] on input at bounding box center [347, 32] width 217 height 26
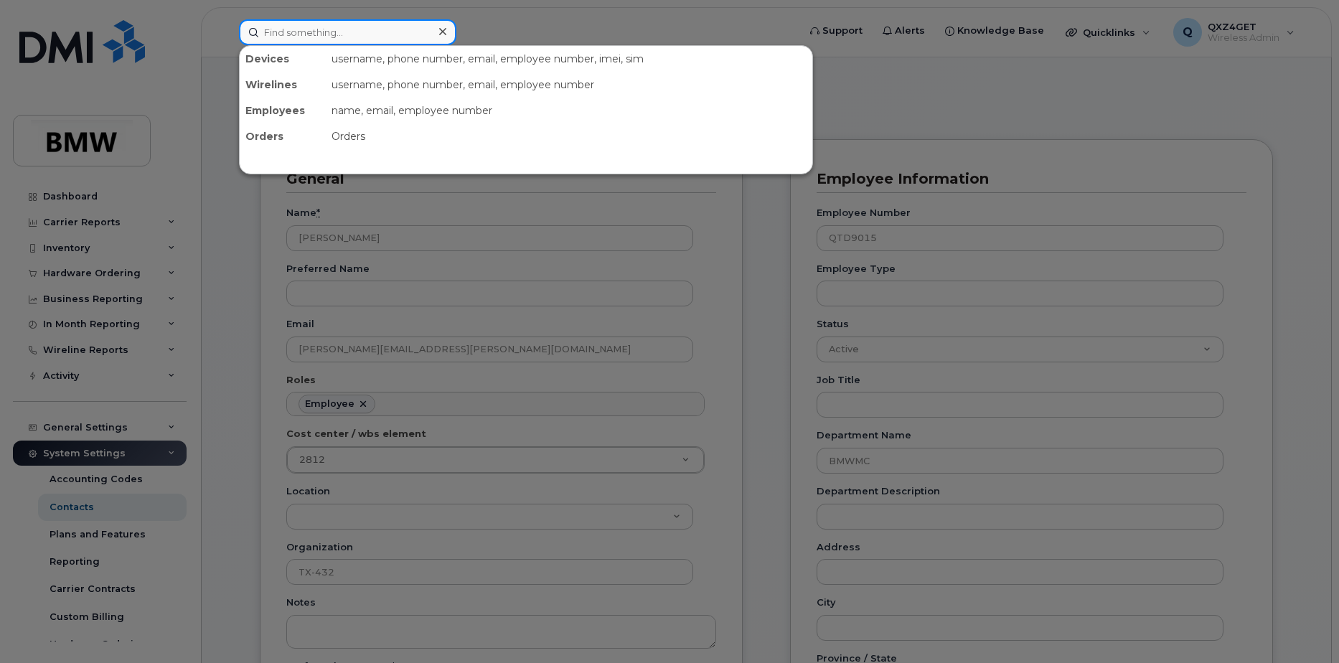
paste input "qt19767"
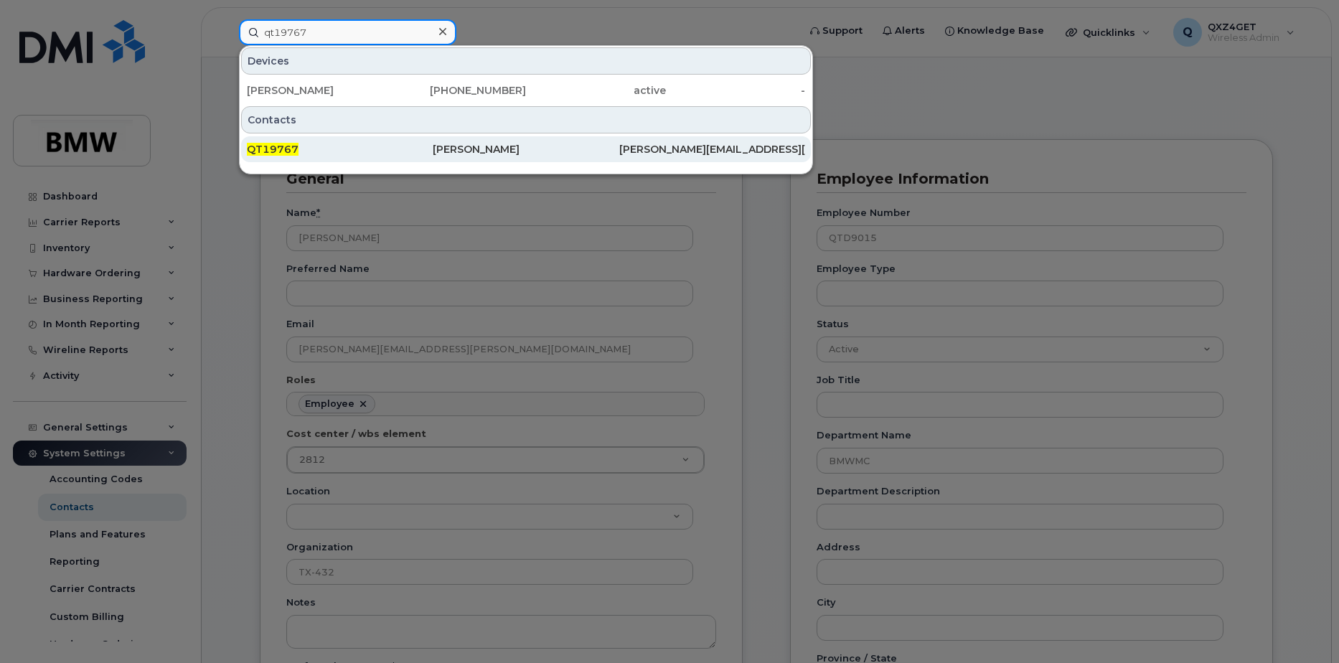
type input "qt19767"
click at [638, 150] on div "[PERSON_NAME][EMAIL_ADDRESS][PERSON_NAME][DOMAIN_NAME]" at bounding box center [712, 149] width 186 height 14
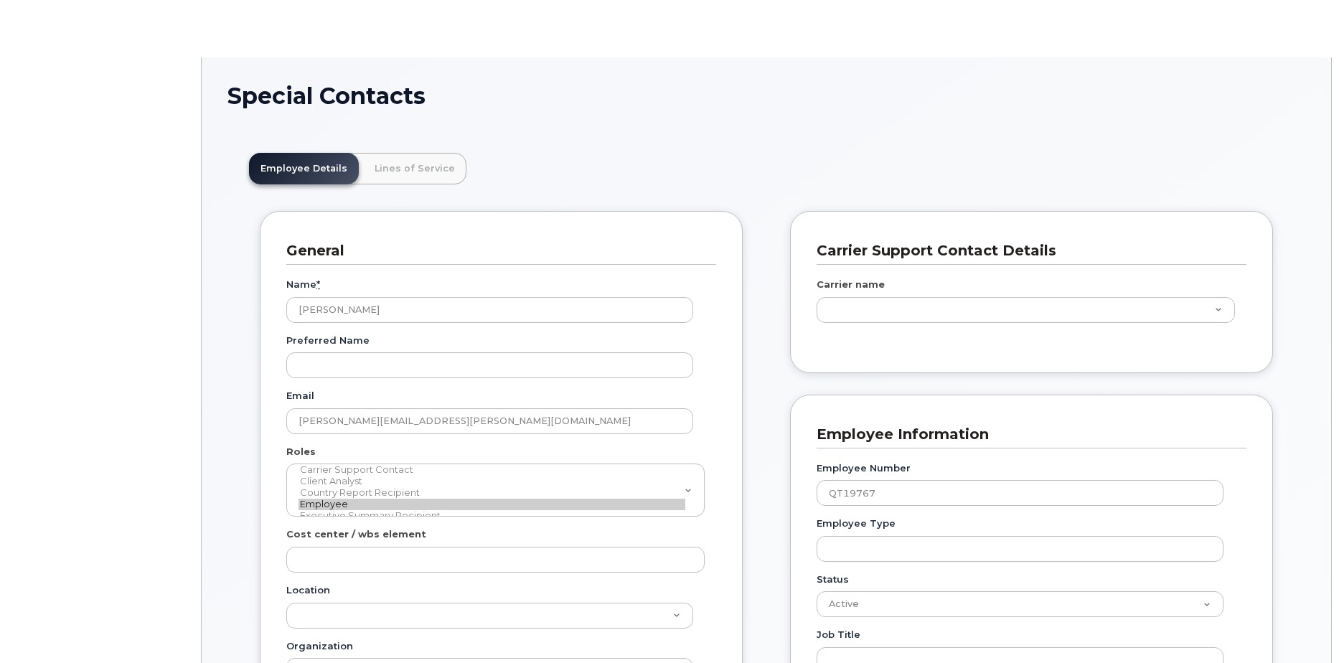
type input "14966651"
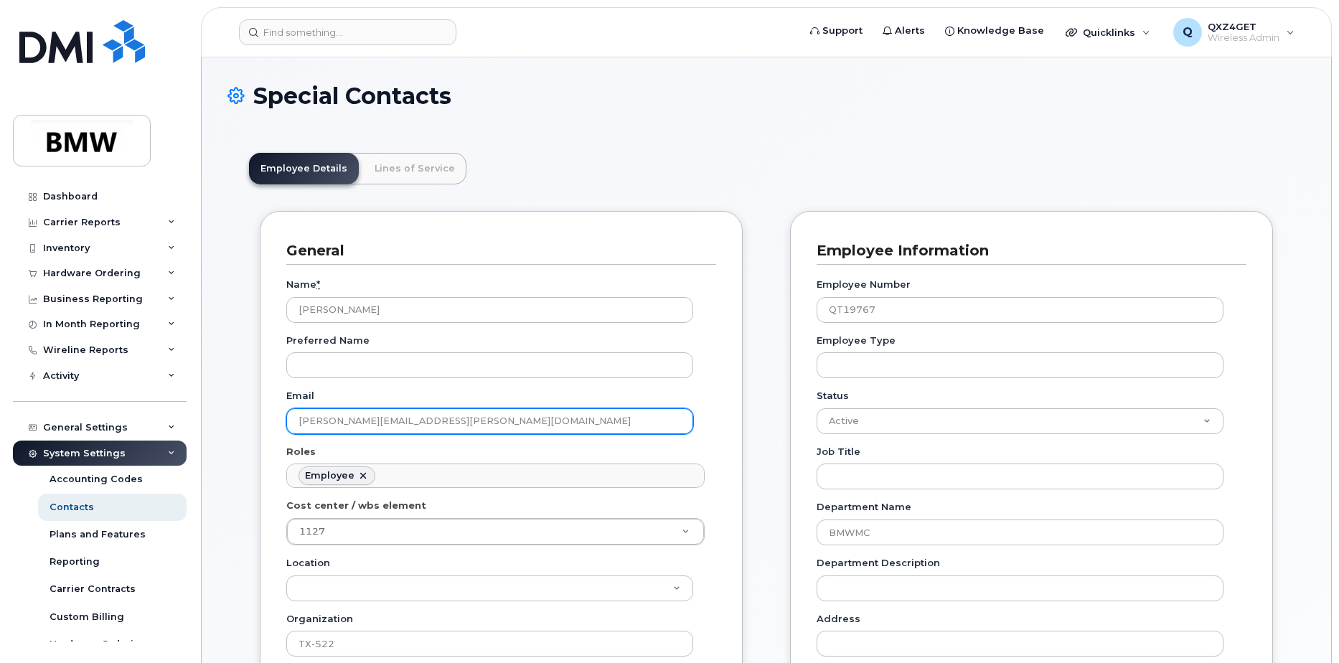
drag, startPoint x: 464, startPoint y: 421, endPoint x: 299, endPoint y: 422, distance: 165.1
click at [299, 422] on input "[PERSON_NAME][EMAIL_ADDRESS][PERSON_NAME][DOMAIN_NAME]" at bounding box center [489, 421] width 407 height 26
